Goal: Information Seeking & Learning: Learn about a topic

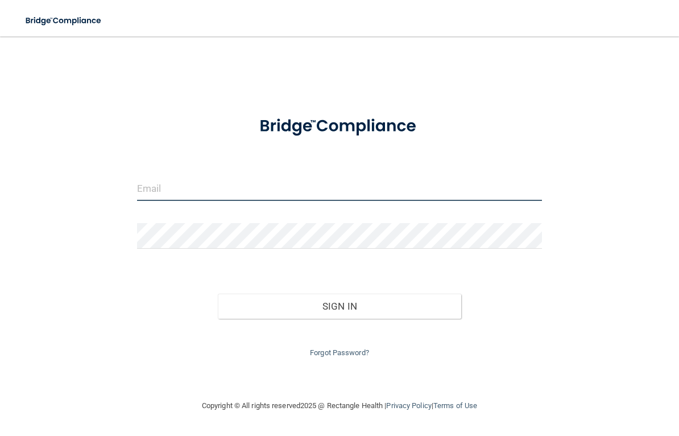
type input "[EMAIL_ADDRESS][DOMAIN_NAME]"
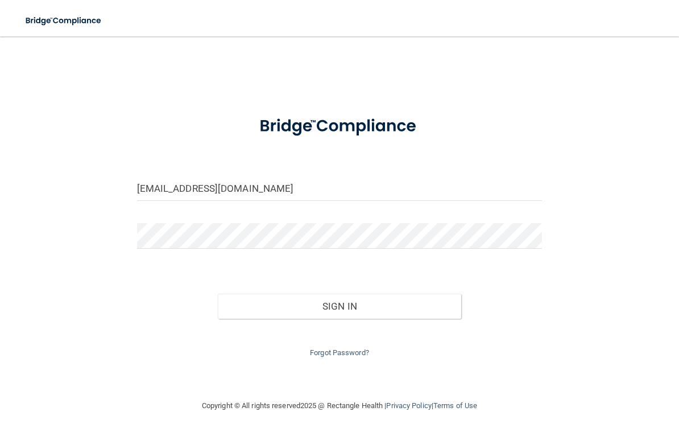
click at [339, 303] on button "Sign In" at bounding box center [339, 305] width 243 height 25
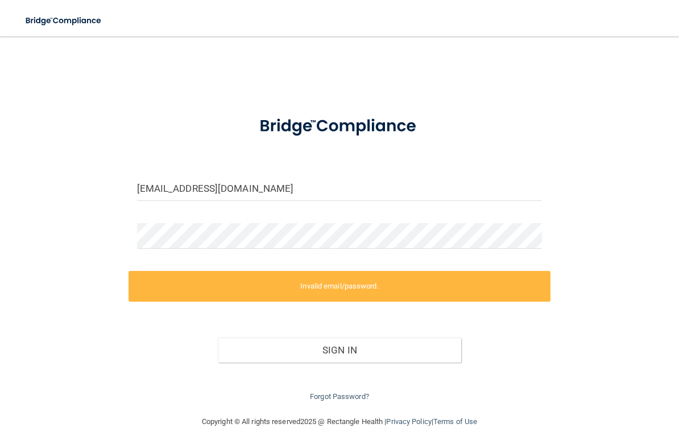
click at [362, 383] on div "Forgot Password?" at bounding box center [339, 382] width 422 height 41
click at [354, 392] on link "Forgot Password?" at bounding box center [339, 396] width 59 height 9
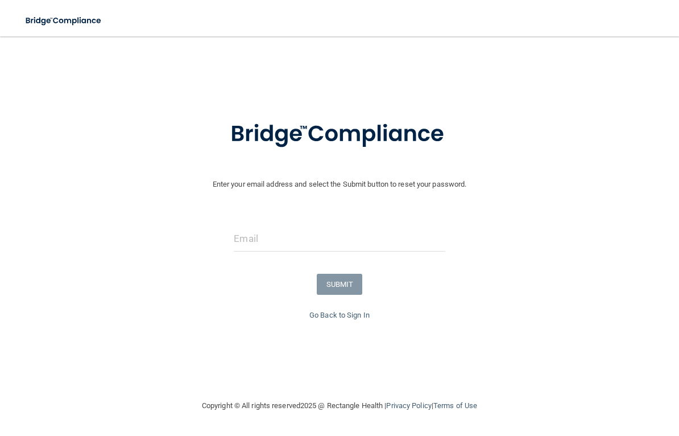
click at [437, 255] on div at bounding box center [339, 243] width 228 height 34
click at [416, 243] on input "email" at bounding box center [339, 239] width 211 height 26
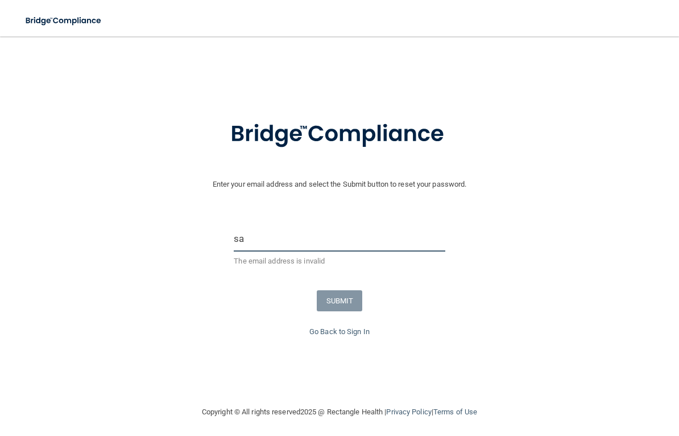
type input "sar"
type input "[EMAIL_ADDRESS][DOMAIN_NAME]"
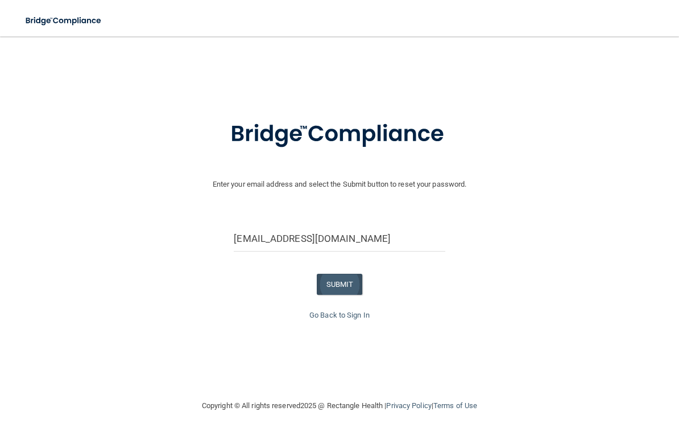
click at [343, 289] on button "SUBMIT" at bounding box center [340, 283] width 46 height 21
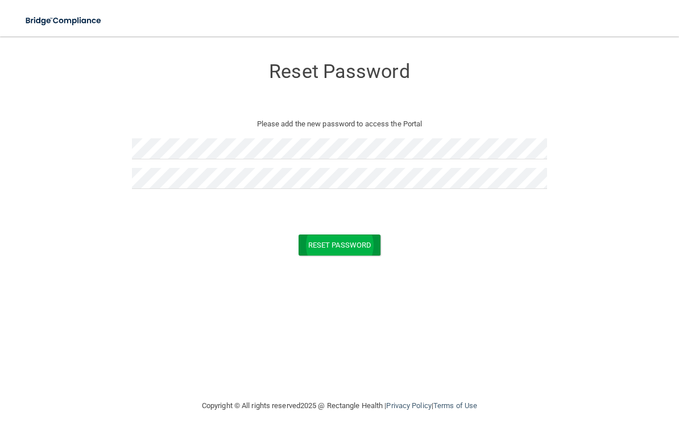
click at [366, 247] on button "Reset Password" at bounding box center [339, 244] width 82 height 21
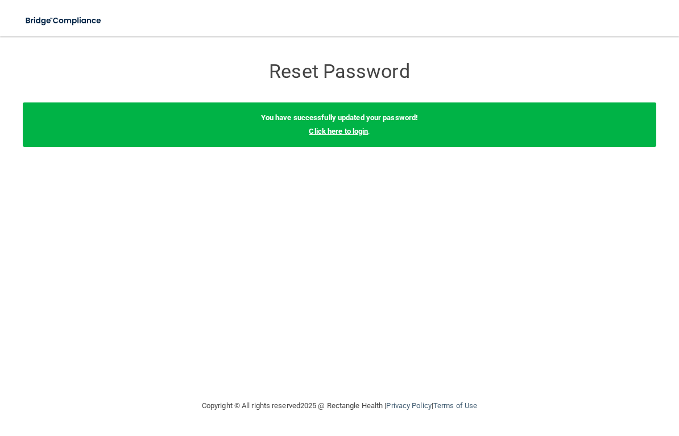
click at [366, 134] on link "Click here to login" at bounding box center [338, 131] width 59 height 9
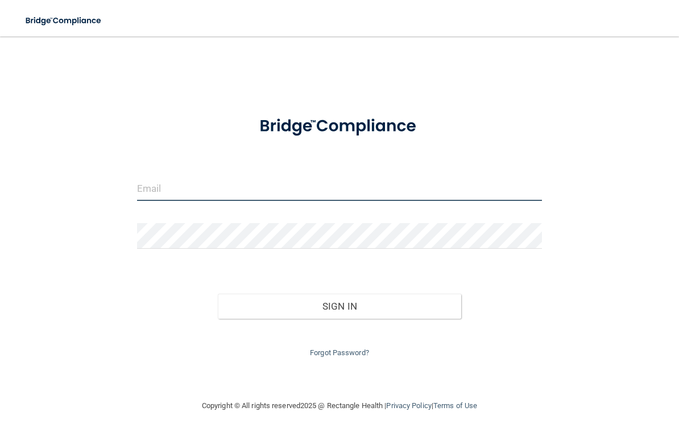
click at [373, 195] on input "email" at bounding box center [339, 188] width 405 height 26
type input "[EMAIL_ADDRESS][DOMAIN_NAME]"
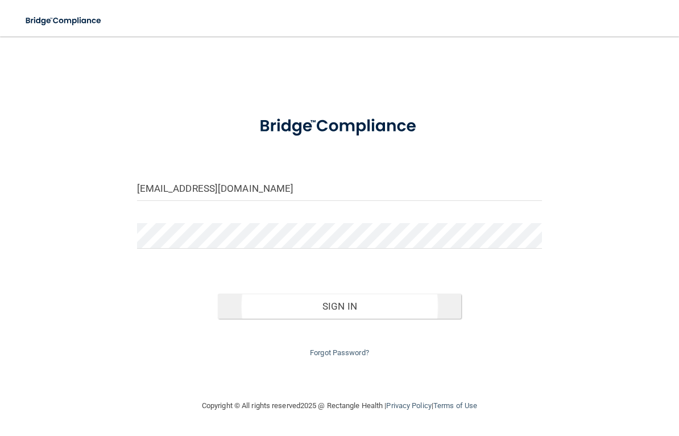
click at [380, 306] on button "Sign In" at bounding box center [339, 305] width 243 height 25
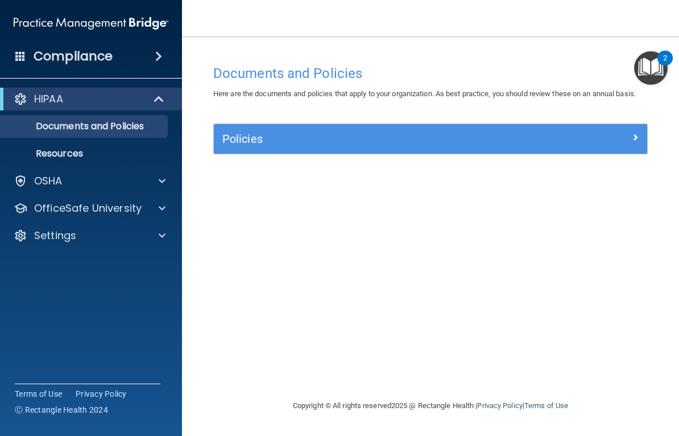
click at [429, 133] on h5 "Policies" at bounding box center [376, 138] width 308 height 13
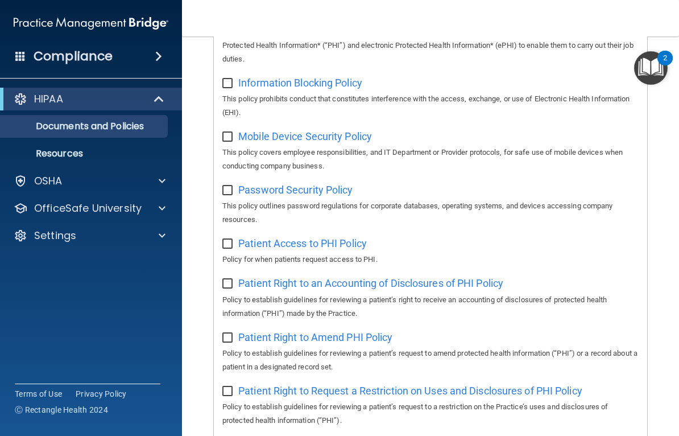
click at [661, 66] on img "Open Resource Center, 2 new notifications" at bounding box center [651, 68] width 34 height 34
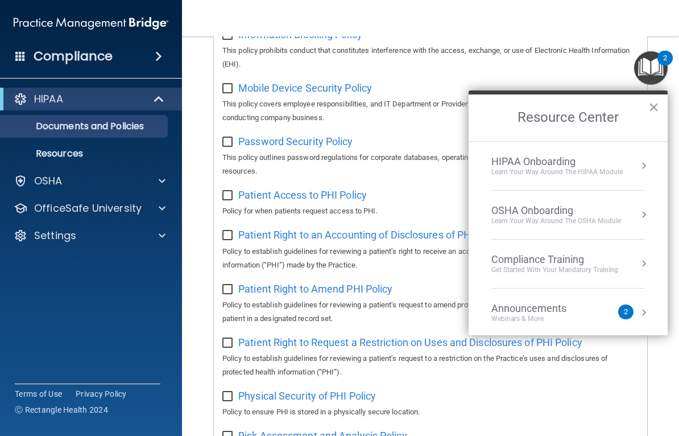
scroll to position [519, 0]
click at [532, 258] on div "Compliance Training" at bounding box center [554, 259] width 127 height 13
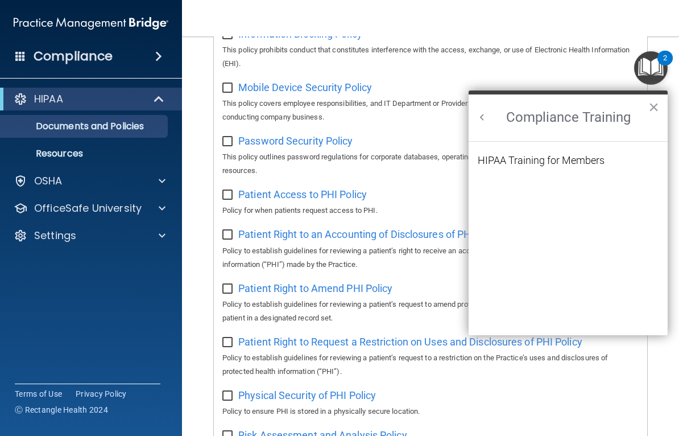
scroll to position [0, 0]
click at [562, 158] on div "HIPAA Training for Members" at bounding box center [541, 160] width 127 height 10
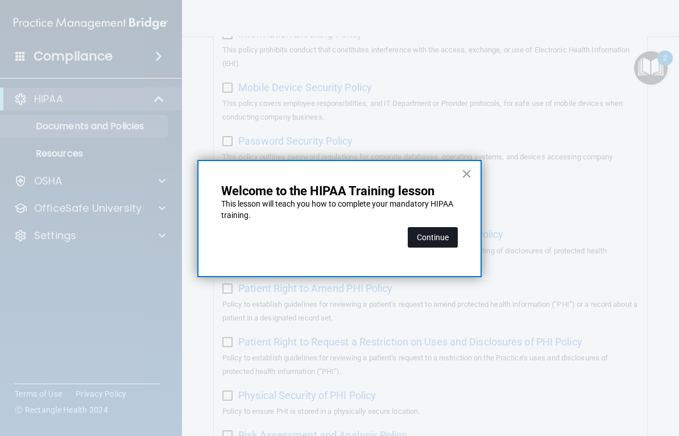
click at [434, 240] on button "Continue" at bounding box center [433, 237] width 50 height 20
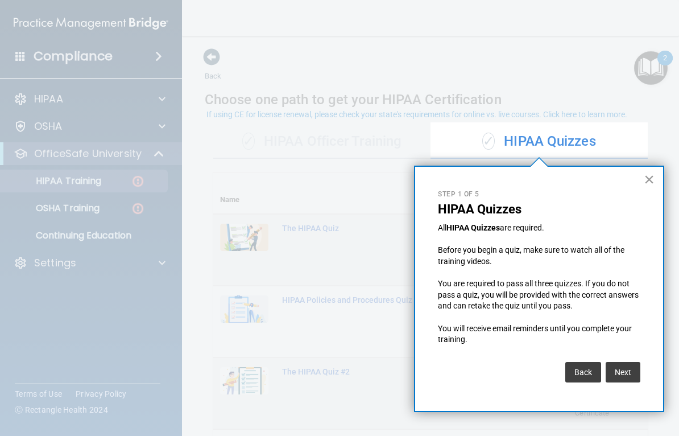
click at [653, 179] on button "×" at bounding box center [649, 179] width 11 height 18
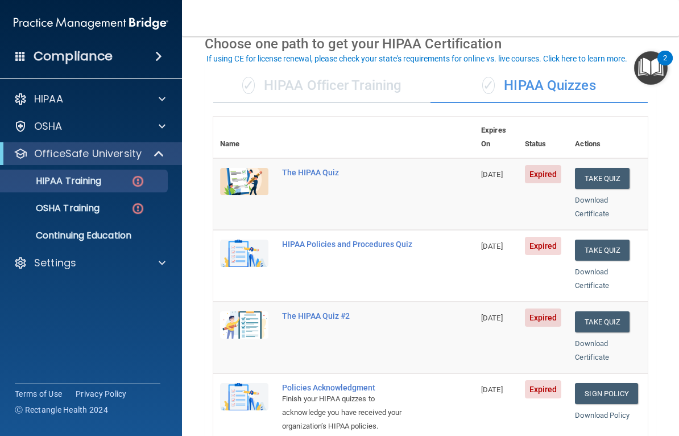
scroll to position [53, 0]
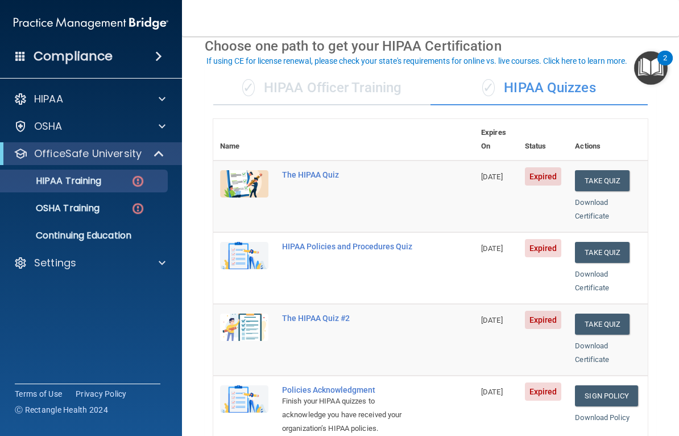
click at [310, 173] on td "The HIPAA Quiz" at bounding box center [374, 196] width 199 height 72
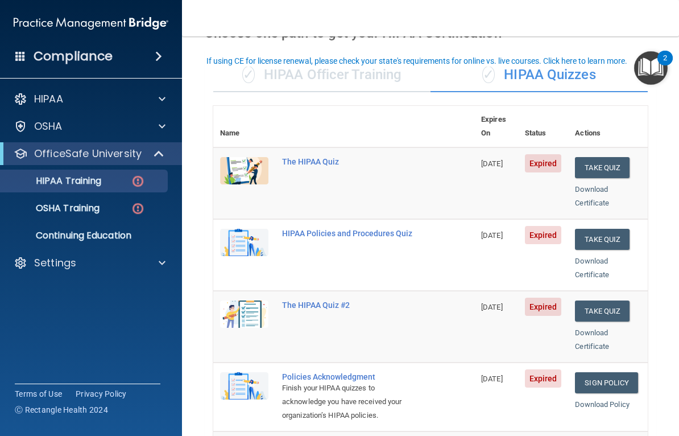
scroll to position [71, 0]
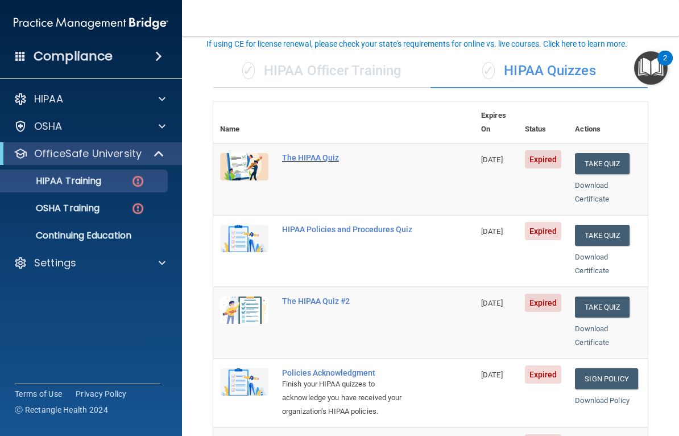
click at [305, 153] on div "The HIPAA Quiz" at bounding box center [349, 157] width 135 height 9
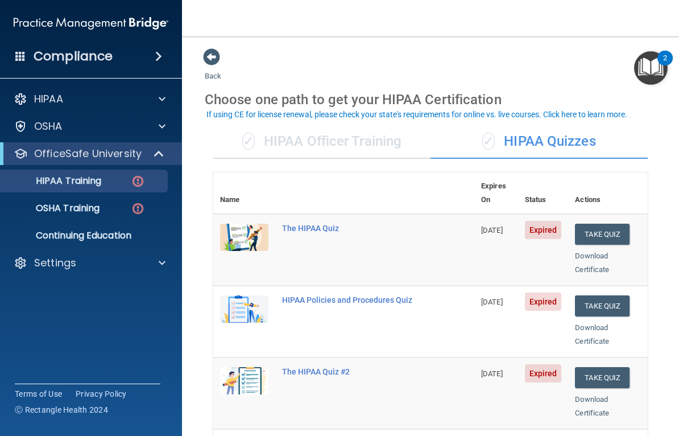
click at [347, 154] on div "✓ HIPAA Officer Training" at bounding box center [321, 142] width 217 height 34
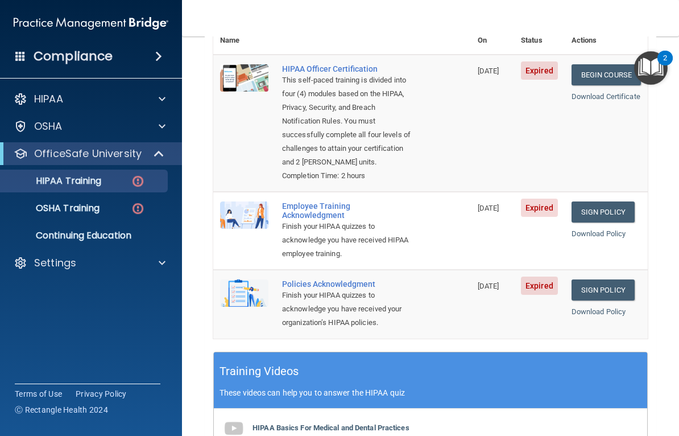
scroll to position [161, 0]
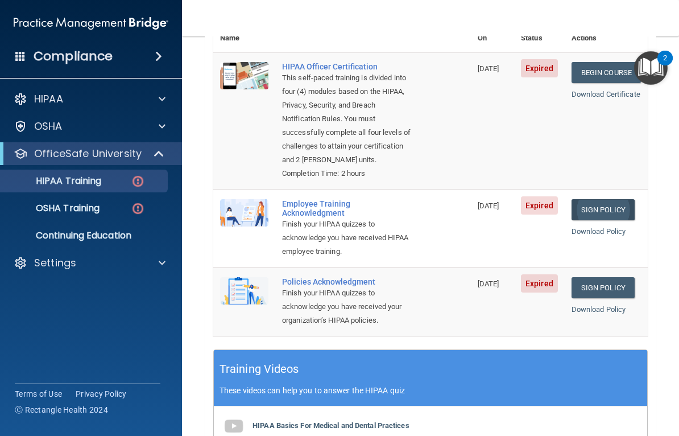
click at [618, 199] on link "Sign Policy" at bounding box center [602, 209] width 63 height 21
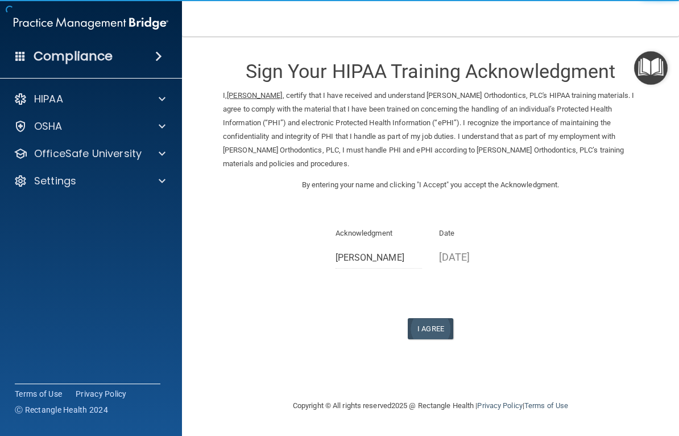
click at [439, 320] on button "I Agree" at bounding box center [430, 328] width 45 height 21
click at [438, 318] on button "I Agree" at bounding box center [430, 328] width 45 height 21
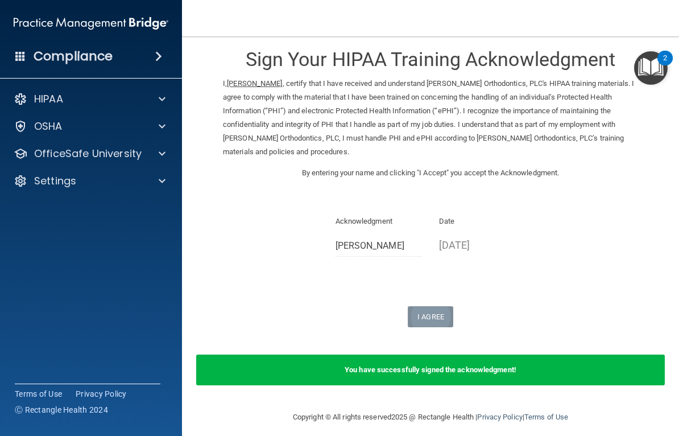
scroll to position [11, 0]
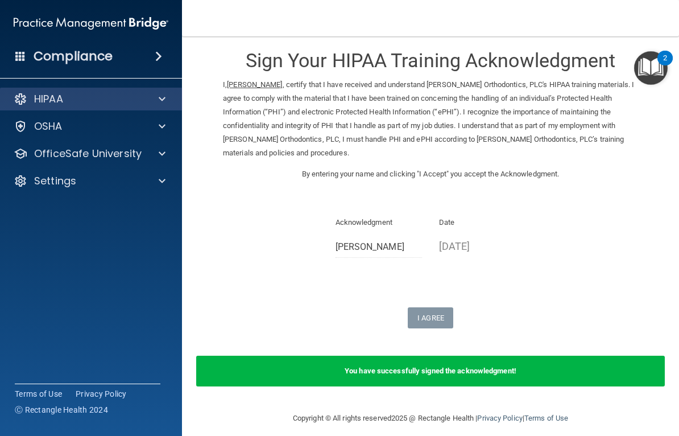
click at [143, 99] on div "HIPAA" at bounding box center [75, 99] width 141 height 14
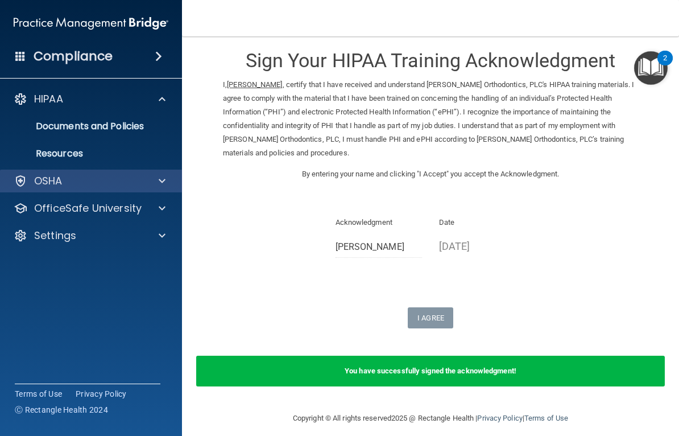
click at [163, 186] on span at bounding box center [162, 181] width 7 height 14
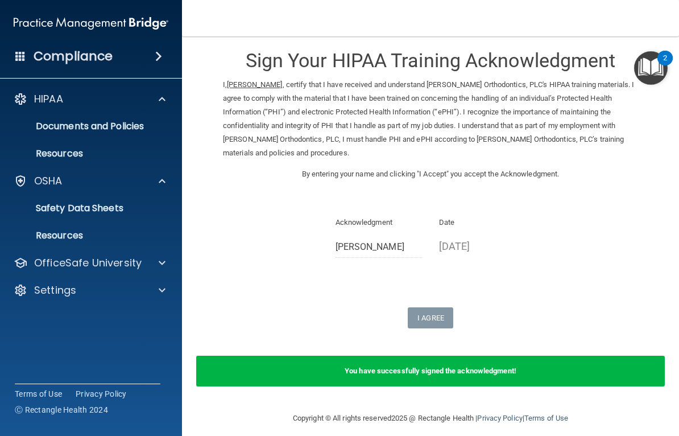
click at [155, 52] on span at bounding box center [158, 56] width 7 height 14
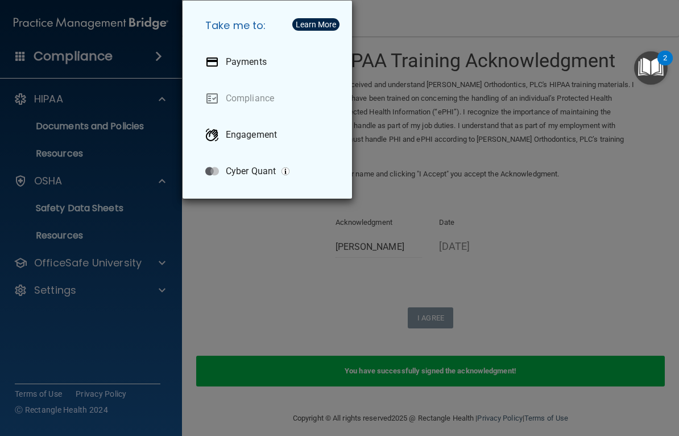
click at [140, 59] on div "Take me to: Payments Compliance Engagement Cyber Quant" at bounding box center [339, 218] width 679 height 436
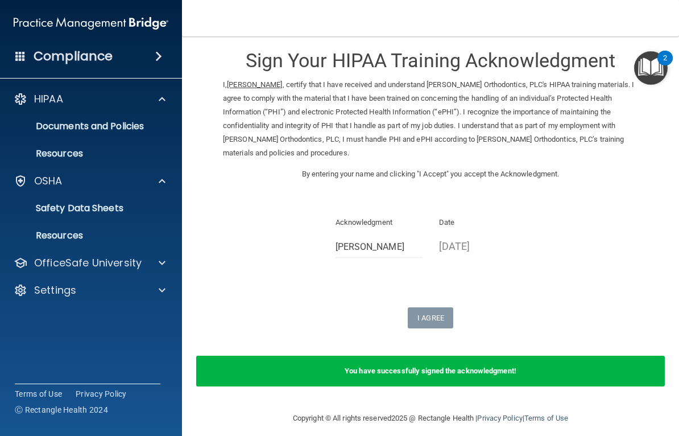
click at [151, 66] on div "Compliance" at bounding box center [91, 56] width 182 height 25
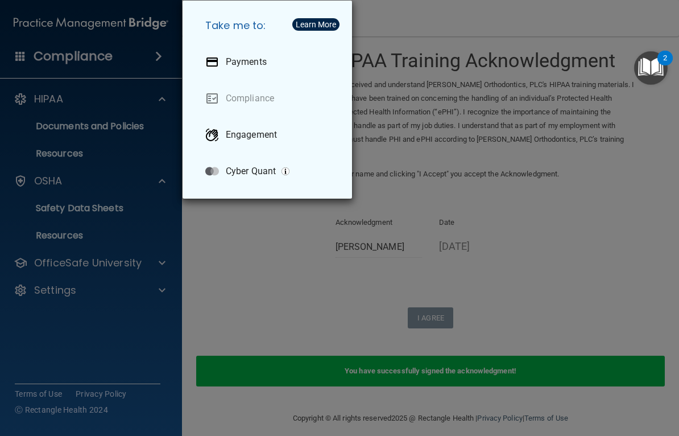
click at [638, 77] on img "Open Resource Center, 2 new notifications" at bounding box center [651, 68] width 34 height 34
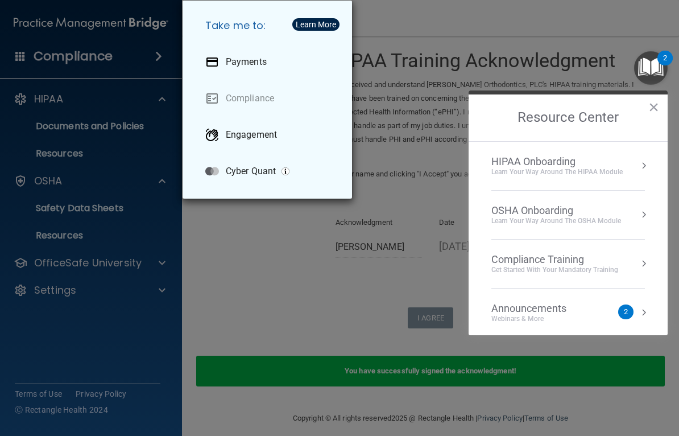
click at [629, 259] on div "Compliance Training Get Started with your mandatory training" at bounding box center [568, 263] width 154 height 21
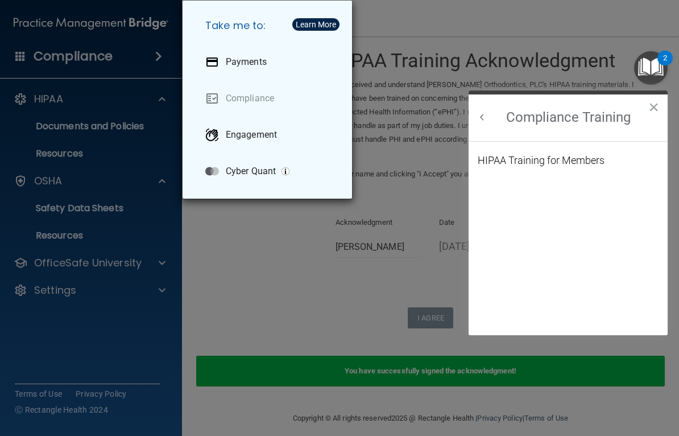
scroll to position [0, 0]
click at [589, 162] on div "HIPAA Training for Members" at bounding box center [541, 160] width 127 height 10
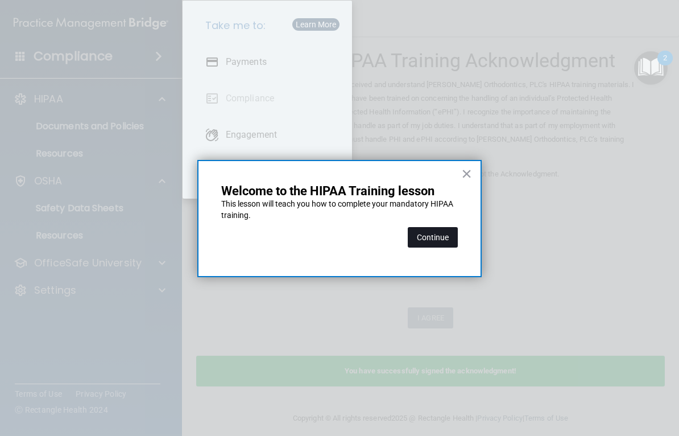
click at [433, 237] on button "Continue" at bounding box center [433, 237] width 50 height 20
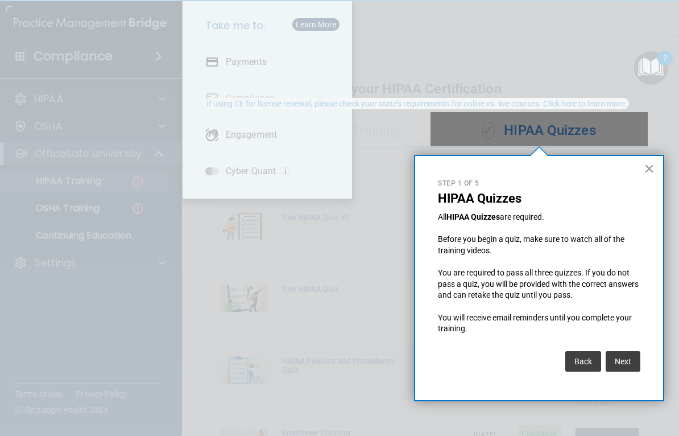
click at [649, 162] on button "×" at bounding box center [649, 168] width 11 height 18
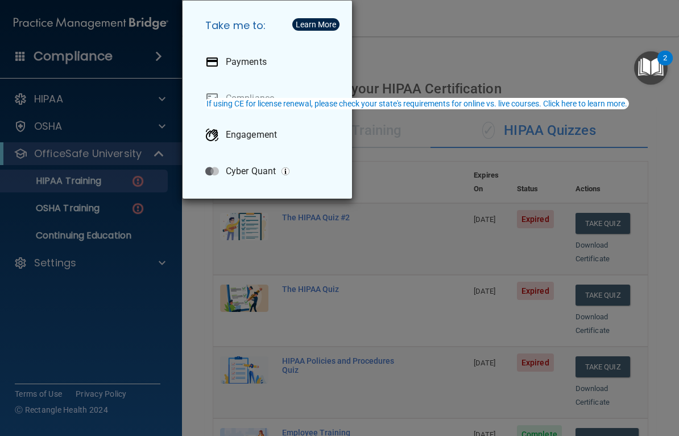
click at [376, 220] on div "Take me to: Payments Compliance Engagement Cyber Quant" at bounding box center [339, 218] width 679 height 436
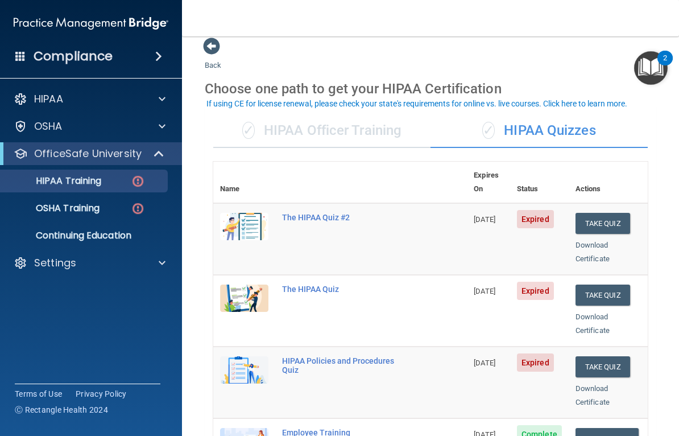
click at [374, 137] on div "✓ HIPAA Officer Training" at bounding box center [321, 131] width 217 height 34
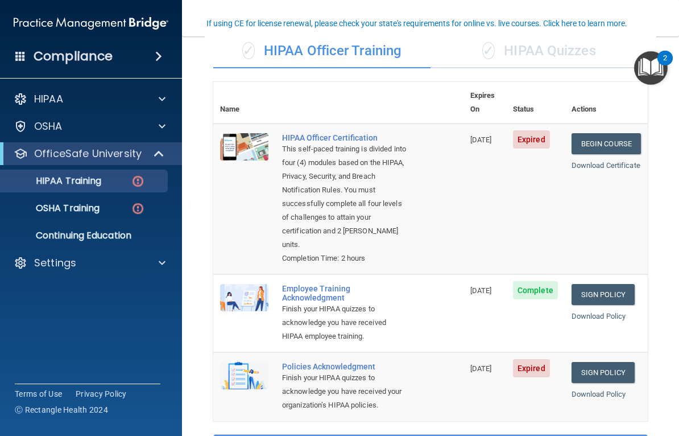
scroll to position [92, 0]
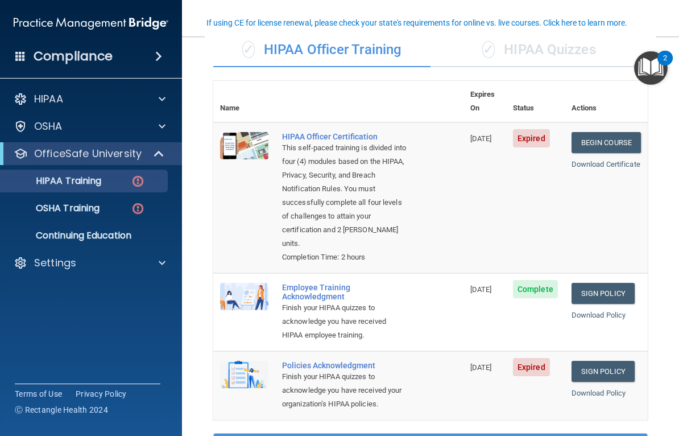
click at [306, 283] on div "Employee Training Acknowledgment" at bounding box center [344, 292] width 125 height 18
click at [309, 283] on div "Employee Training Acknowledgment" at bounding box center [344, 292] width 125 height 18
click at [313, 283] on div "Employee Training Acknowledgment" at bounding box center [344, 292] width 125 height 18
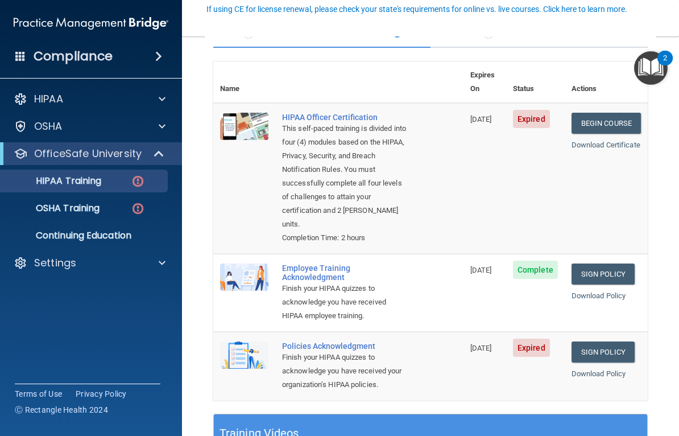
scroll to position [146, 0]
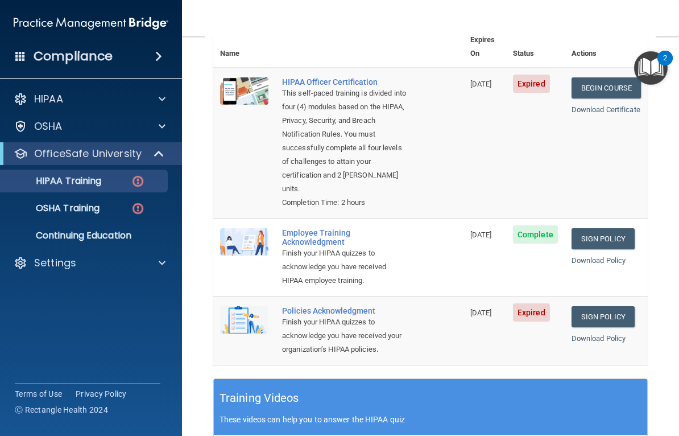
click at [533, 303] on span "Expired" at bounding box center [531, 312] width 37 height 18
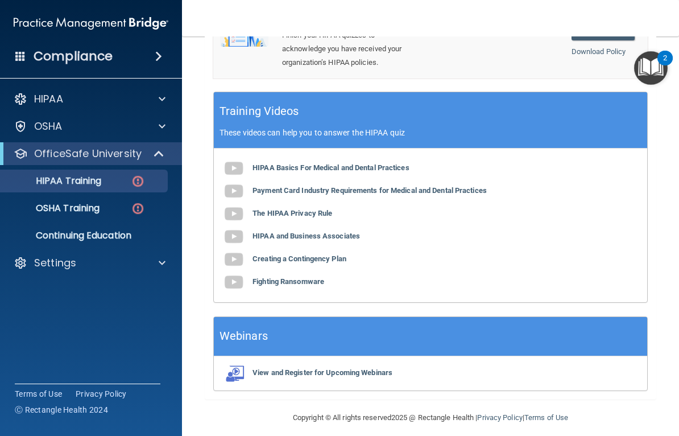
scroll to position [432, 0]
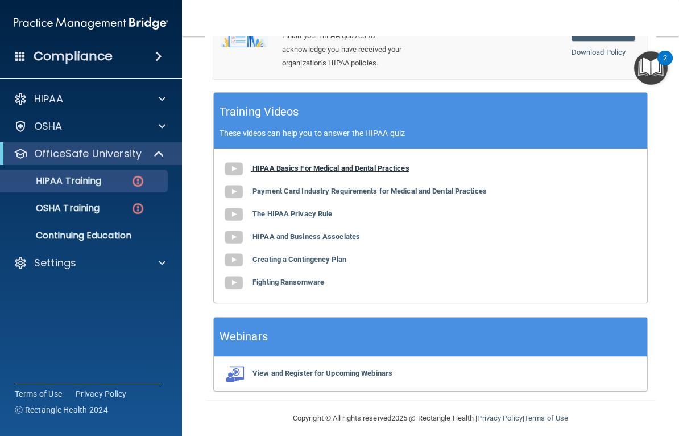
click at [393, 164] on b "HIPAA Basics For Medical and Dental Practices" at bounding box center [330, 168] width 157 height 9
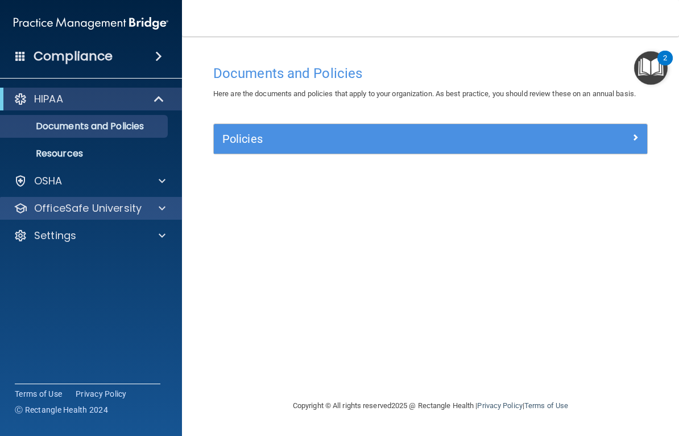
click at [134, 206] on p "OfficeSafe University" at bounding box center [87, 208] width 107 height 14
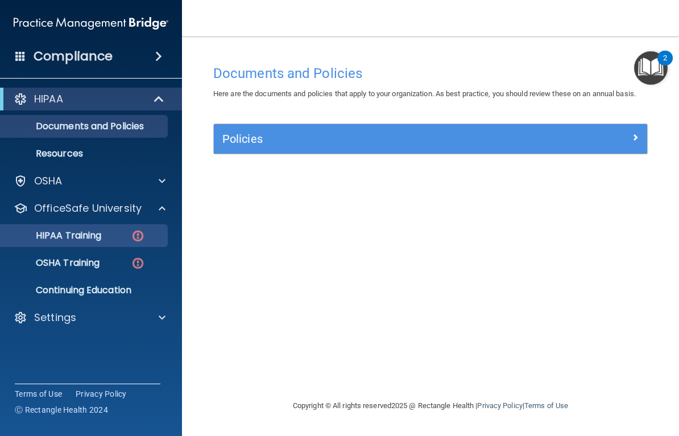
click at [123, 231] on div "HIPAA Training" at bounding box center [84, 235] width 155 height 11
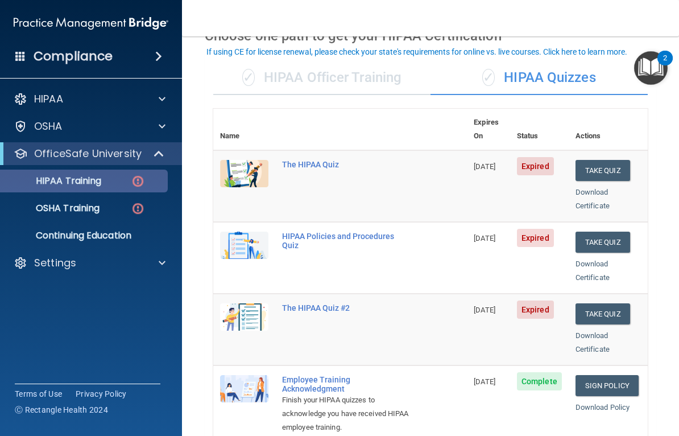
scroll to position [63, 0]
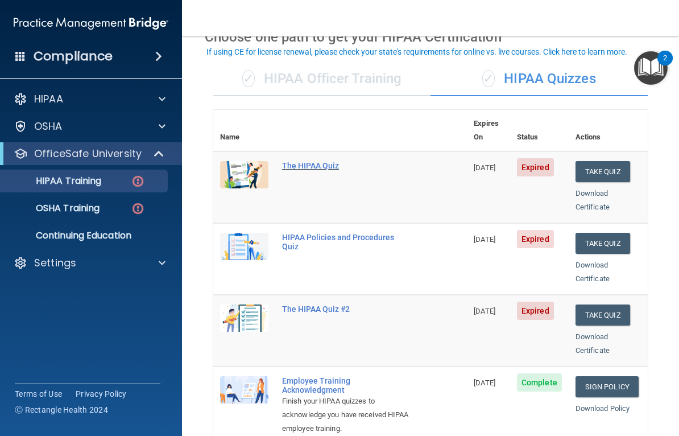
click at [316, 161] on div "The HIPAA Quiz" at bounding box center [346, 165] width 128 height 9
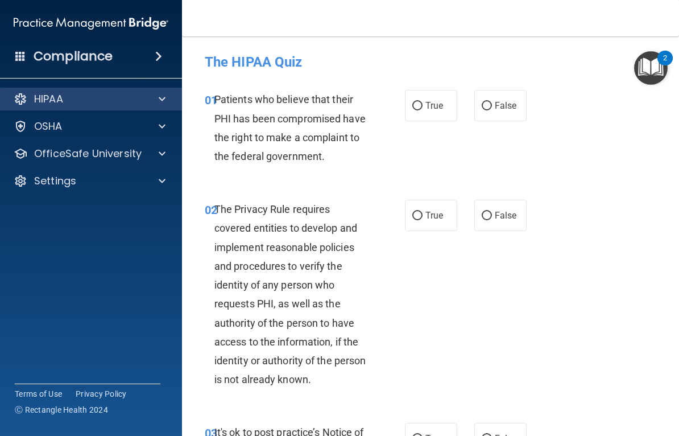
click at [160, 97] on span at bounding box center [162, 99] width 7 height 14
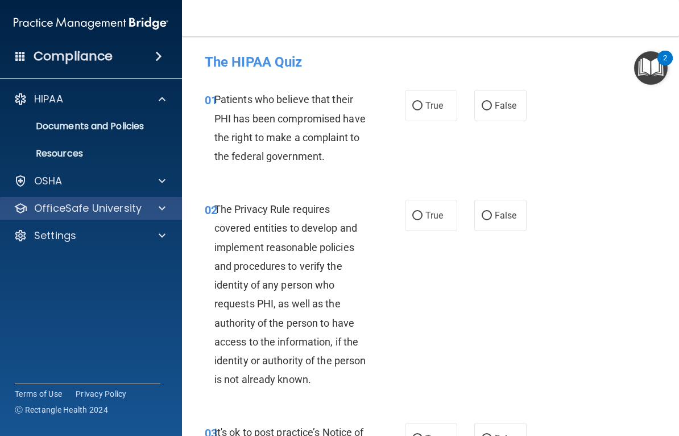
click at [151, 203] on div at bounding box center [160, 208] width 28 height 14
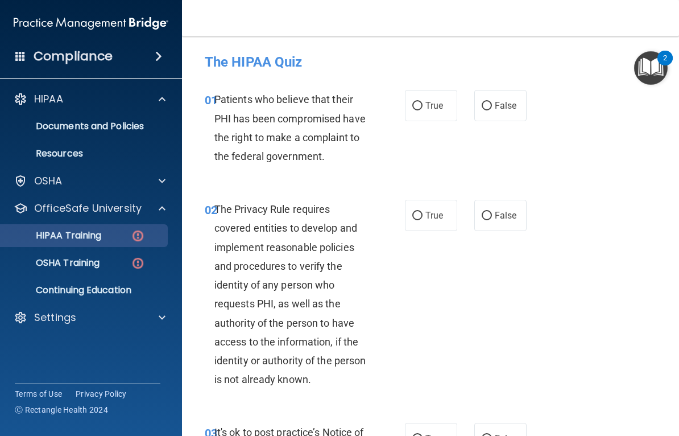
click at [109, 230] on div "HIPAA Training" at bounding box center [84, 235] width 155 height 11
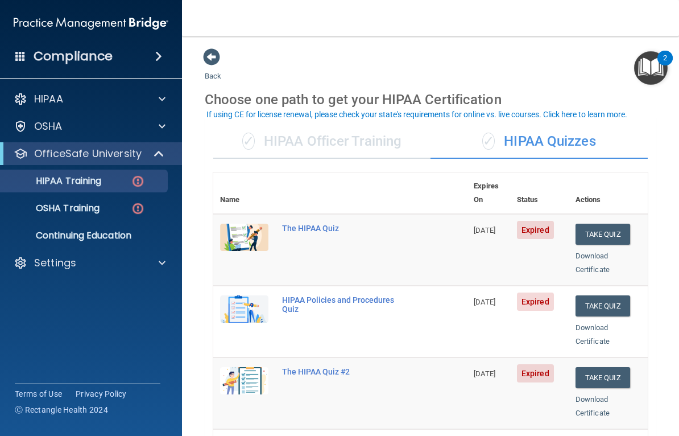
click at [356, 148] on div "✓ HIPAA Officer Training" at bounding box center [321, 142] width 217 height 34
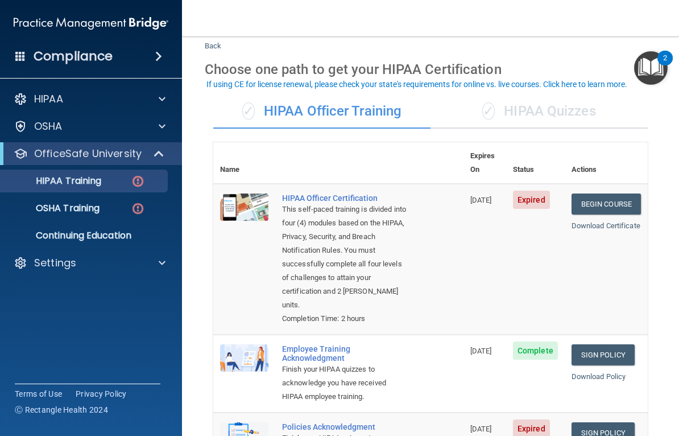
scroll to position [31, 0]
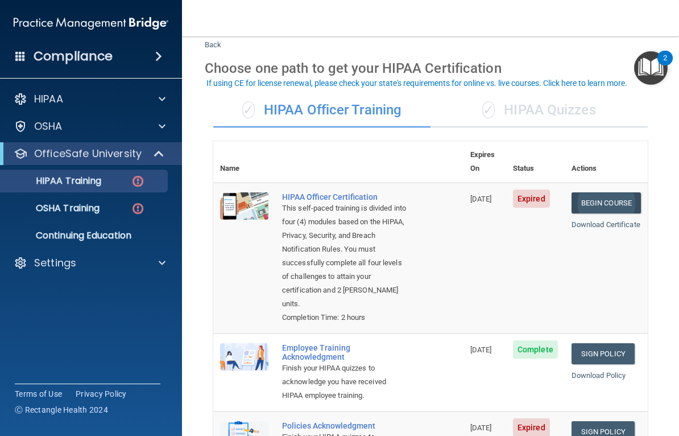
click at [620, 192] on link "Begin Course" at bounding box center [605, 202] width 69 height 21
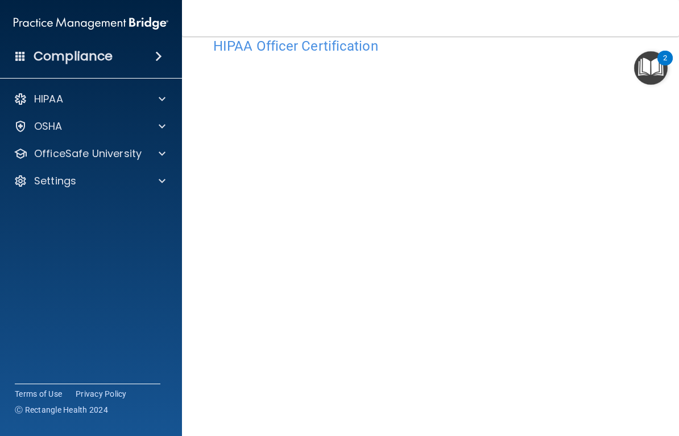
scroll to position [25, 0]
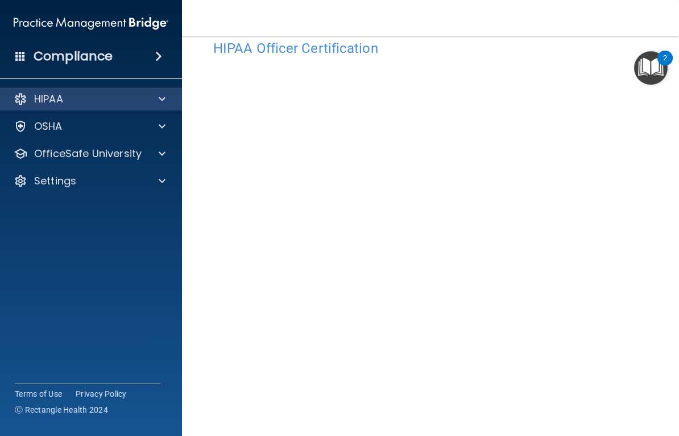
click at [168, 103] on div at bounding box center [160, 99] width 28 height 14
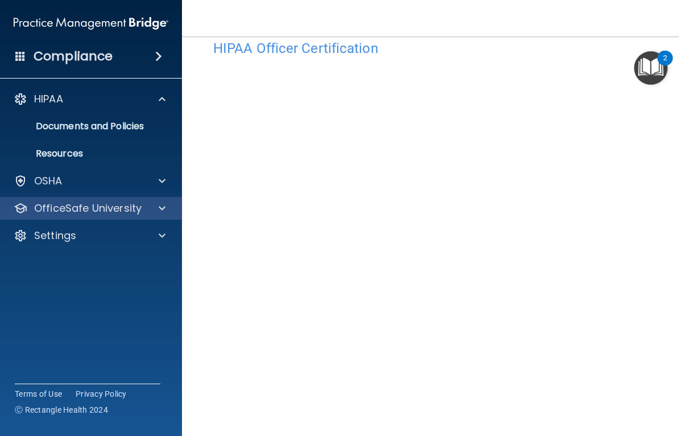
click at [154, 209] on div at bounding box center [160, 208] width 28 height 14
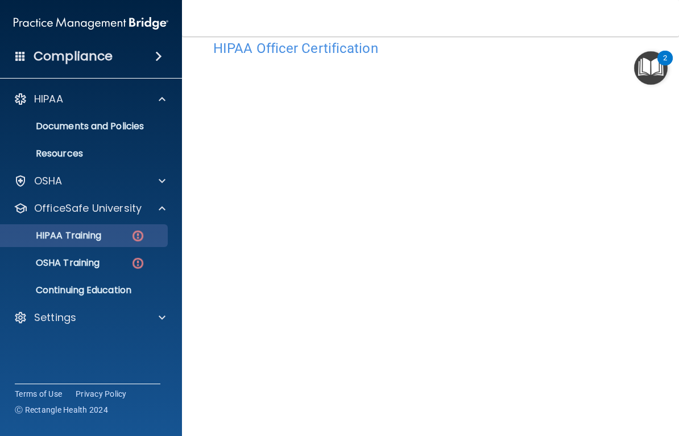
click at [96, 238] on p "HIPAA Training" at bounding box center [54, 235] width 94 height 11
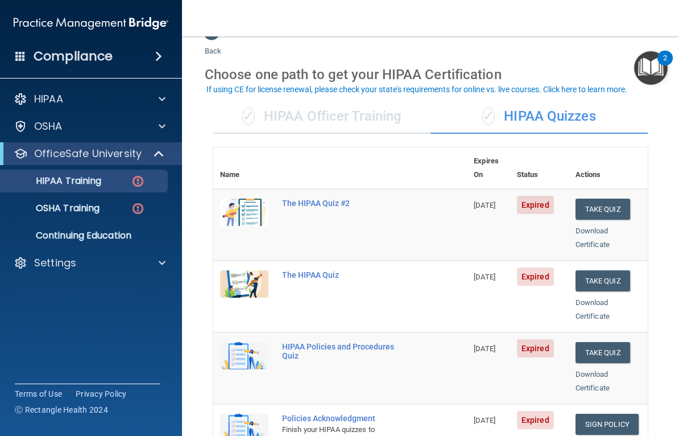
click at [309, 118] on div "✓ HIPAA Officer Training" at bounding box center [321, 116] width 217 height 34
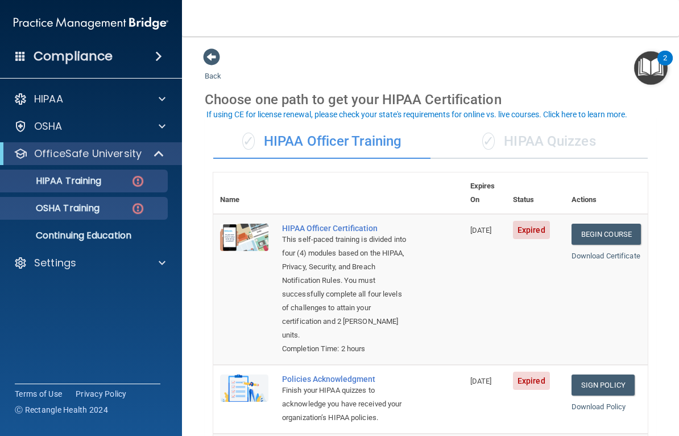
click at [133, 212] on img at bounding box center [138, 208] width 14 height 14
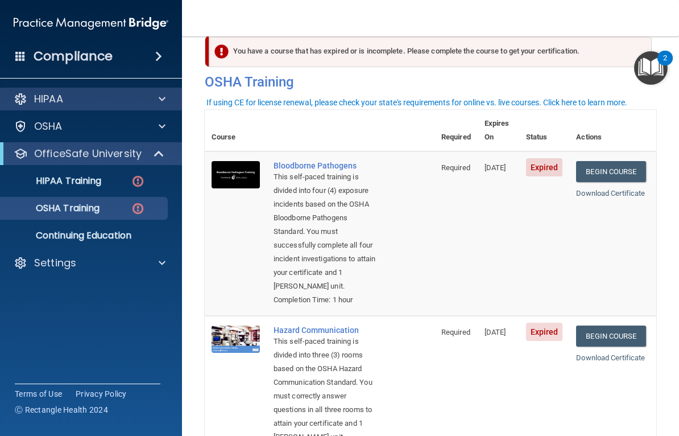
click at [160, 104] on span at bounding box center [162, 99] width 7 height 14
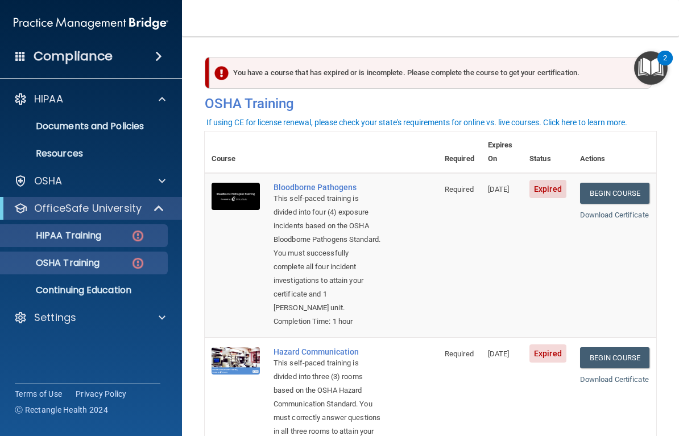
click at [122, 233] on div "HIPAA Training" at bounding box center [84, 235] width 155 height 11
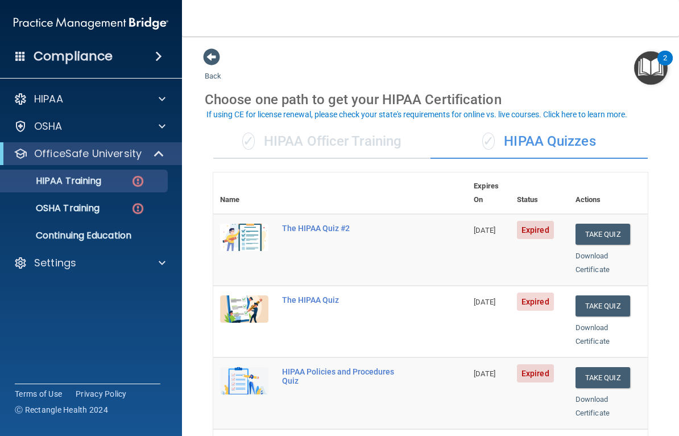
click at [394, 131] on div "✓ HIPAA Officer Training" at bounding box center [321, 142] width 217 height 34
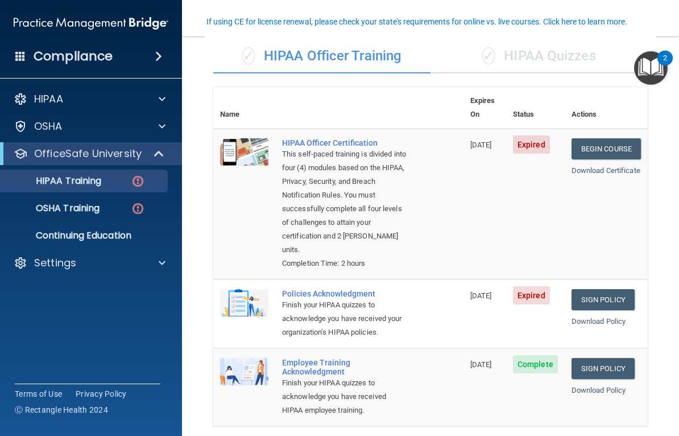
scroll to position [84, 0]
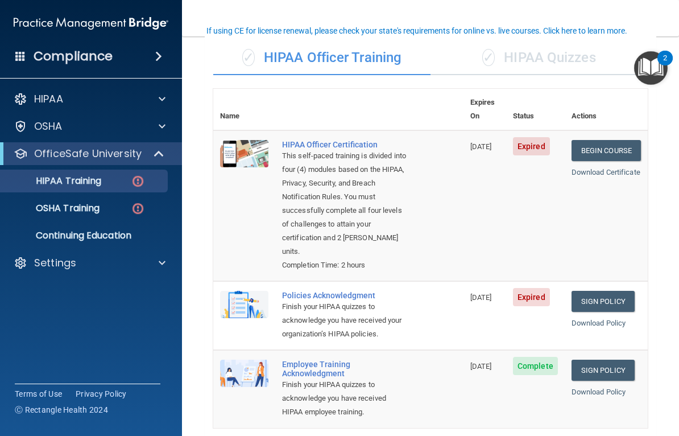
click at [554, 49] on div "✓ HIPAA Quizzes" at bounding box center [538, 58] width 217 height 34
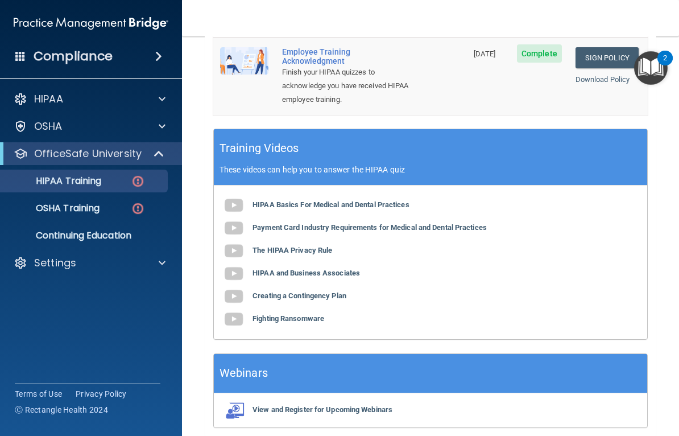
scroll to position [461, 0]
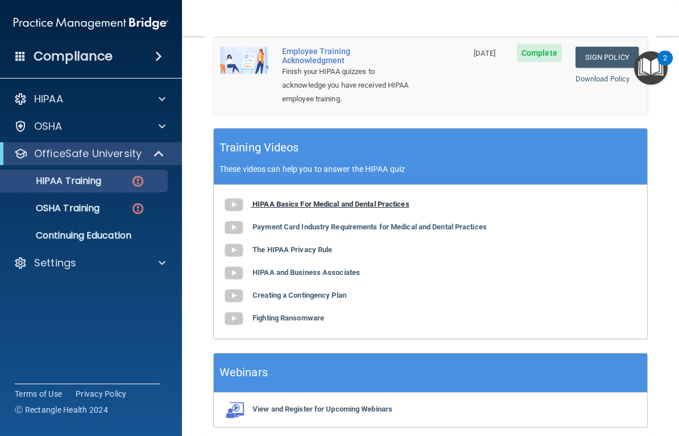
click at [393, 200] on b "HIPAA Basics For Medical and Dental Practices" at bounding box center [330, 204] width 157 height 9
